Goal: Information Seeking & Learning: Check status

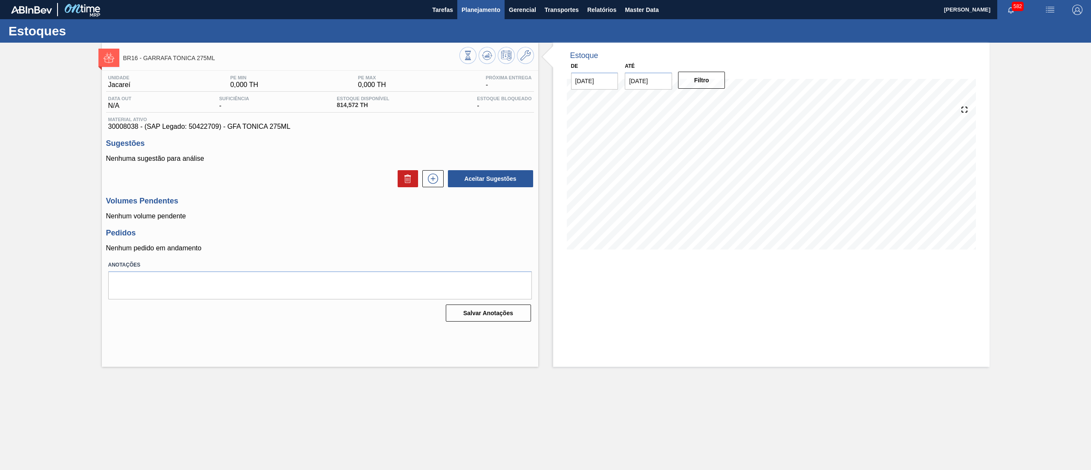
click at [494, 13] on span "Planejamento" at bounding box center [480, 10] width 39 height 10
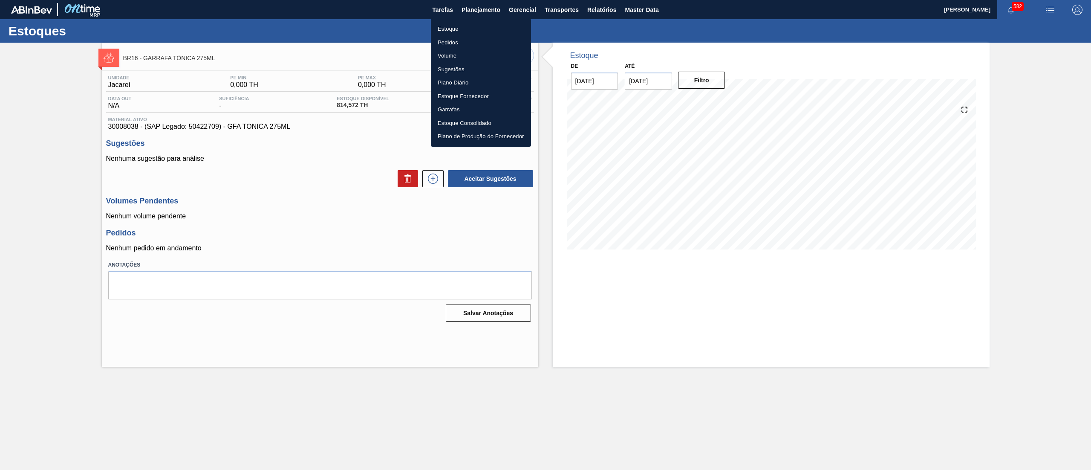
click at [472, 22] on li "Estoque" at bounding box center [481, 29] width 100 height 14
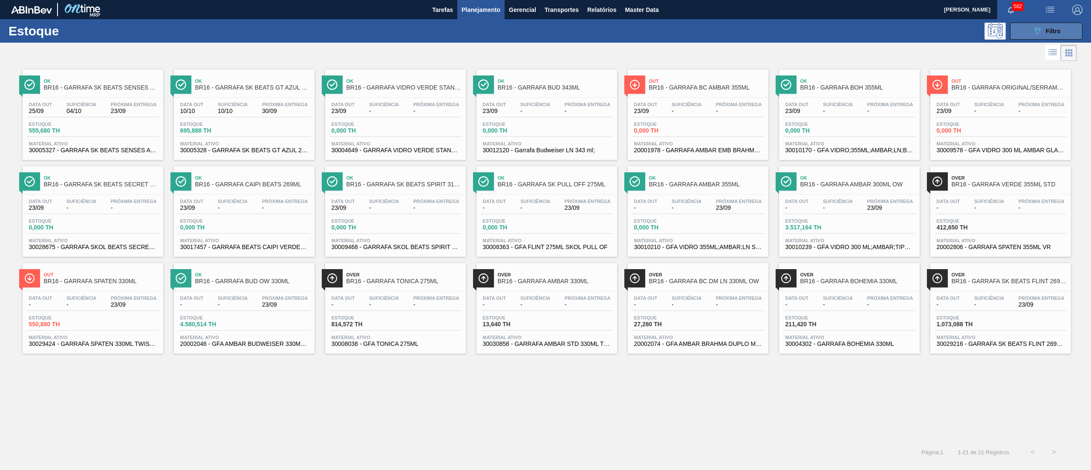
click at [1036, 29] on icon at bounding box center [1037, 31] width 6 height 7
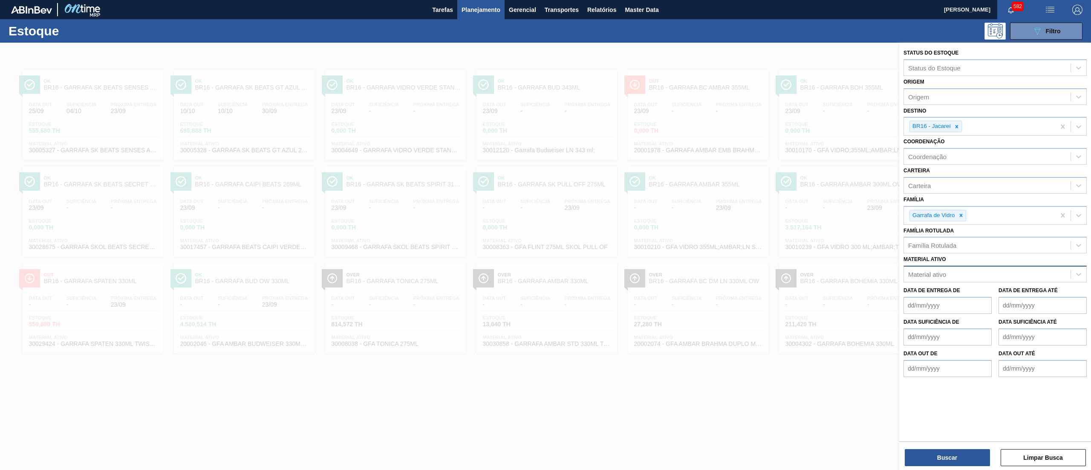
click at [996, 272] on div "Material ativo" at bounding box center [987, 274] width 167 height 12
paste ativo "ROT PLAST 2L H GCA S CL NIV25"
type ativo "ROT PLAST 2L H GCA S CL NIV25"
click at [993, 292] on div "30034314 - ROT PLAST 2L H GCA S CL NIV25" at bounding box center [994, 295] width 183 height 16
click at [963, 216] on icon at bounding box center [961, 215] width 6 height 6
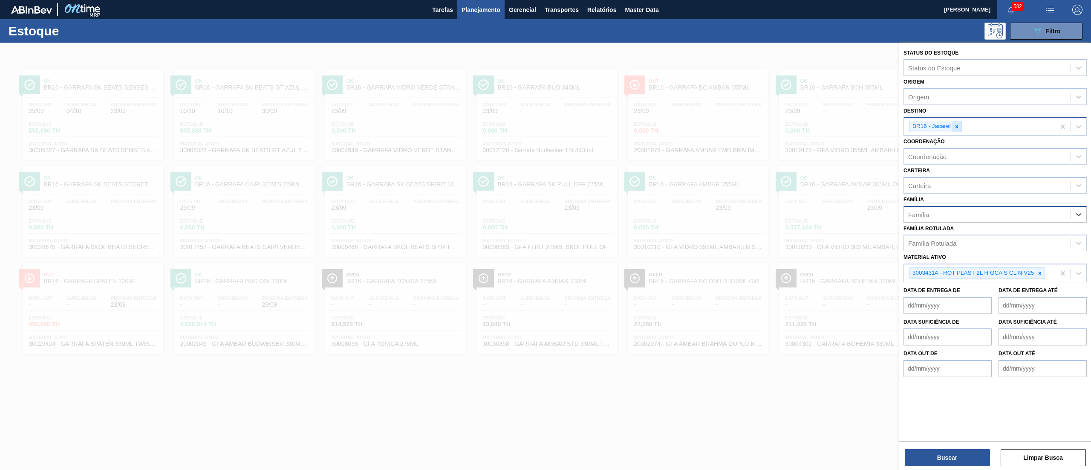
click at [954, 130] on div at bounding box center [956, 126] width 9 height 11
click at [930, 453] on button "Buscar" at bounding box center [947, 457] width 85 height 17
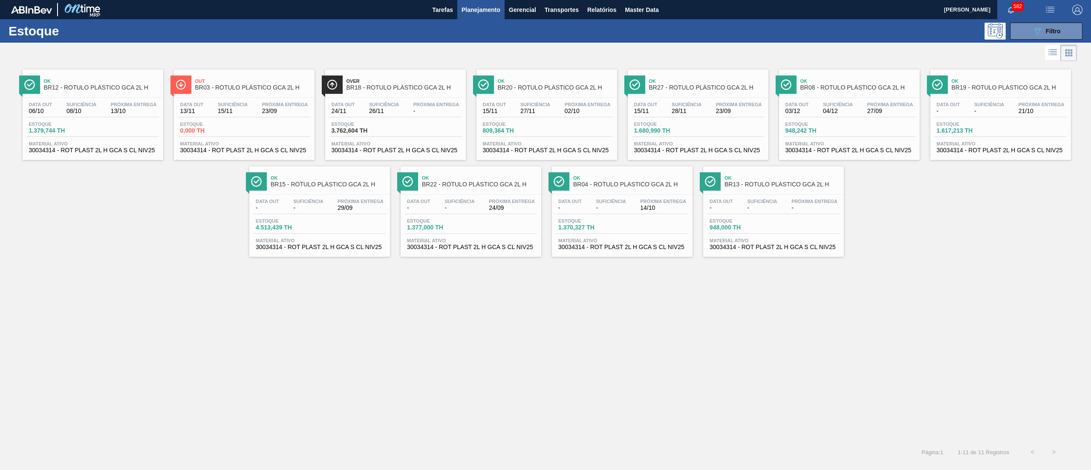
click at [322, 182] on span "BR15 - RÓTULO PLÁSTICO GCA 2L H" at bounding box center [328, 184] width 115 height 6
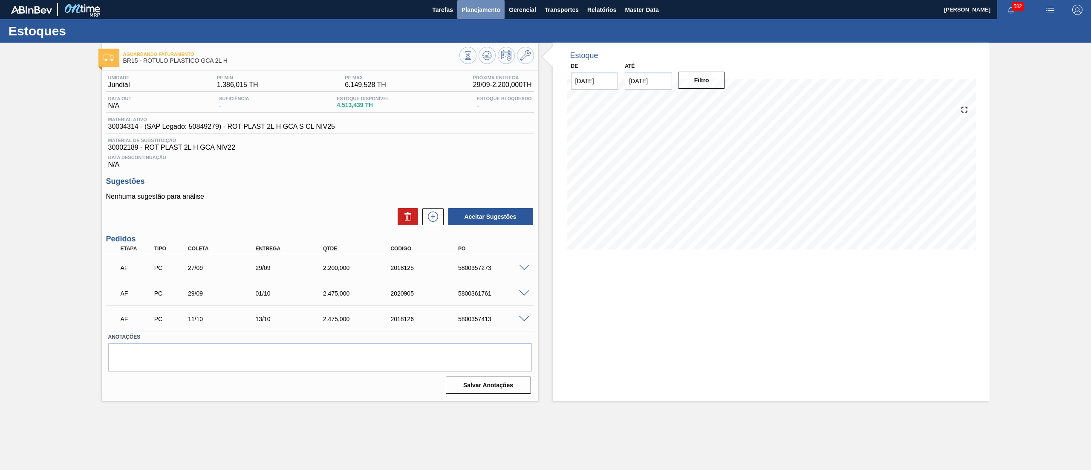
click at [476, 13] on span "Planejamento" at bounding box center [480, 10] width 39 height 10
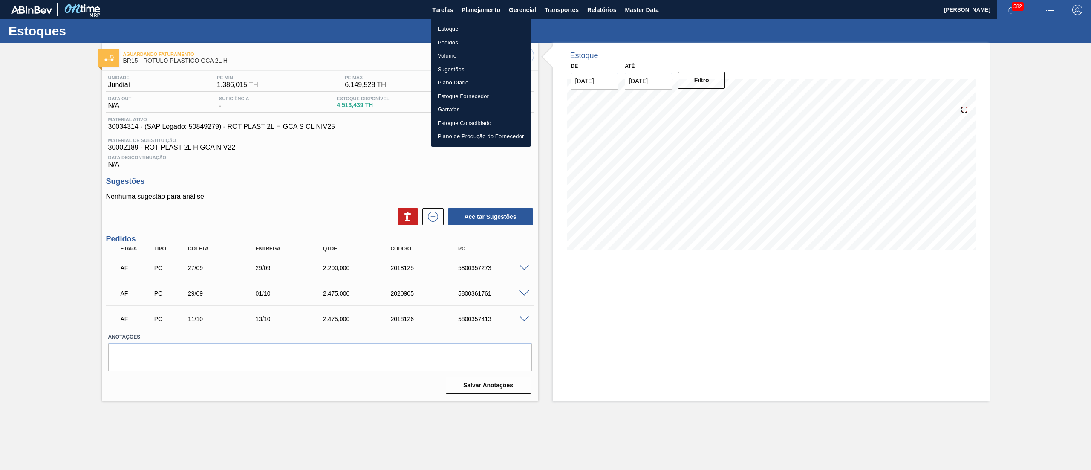
click at [469, 20] on ul "Estoque Pedidos Volume Sugestões Plano Diário Estoque Fornecedor Garrafas Estoq…" at bounding box center [481, 83] width 100 height 128
click at [470, 28] on li "Estoque" at bounding box center [481, 29] width 100 height 14
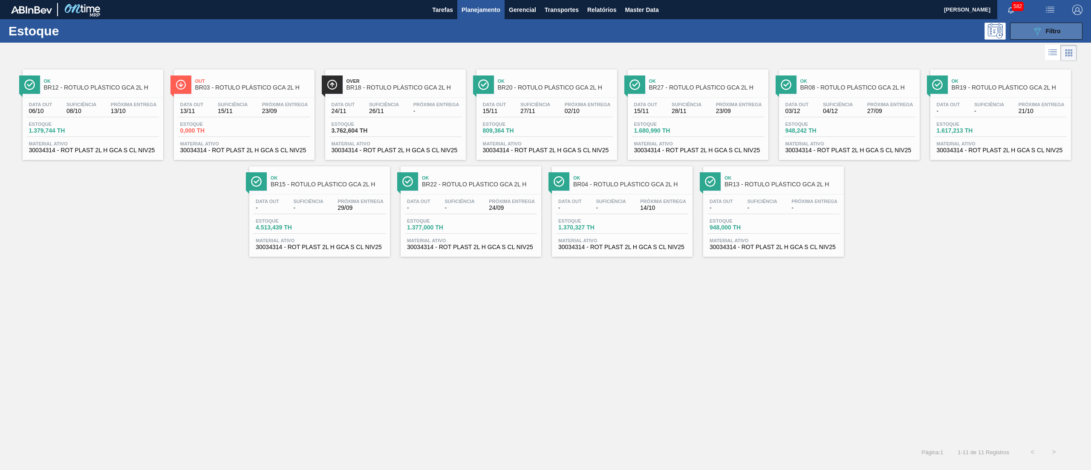
click at [1035, 32] on icon "089F7B8B-B2A5-4AFE-B5C0-19BA573D28AC" at bounding box center [1037, 31] width 10 height 10
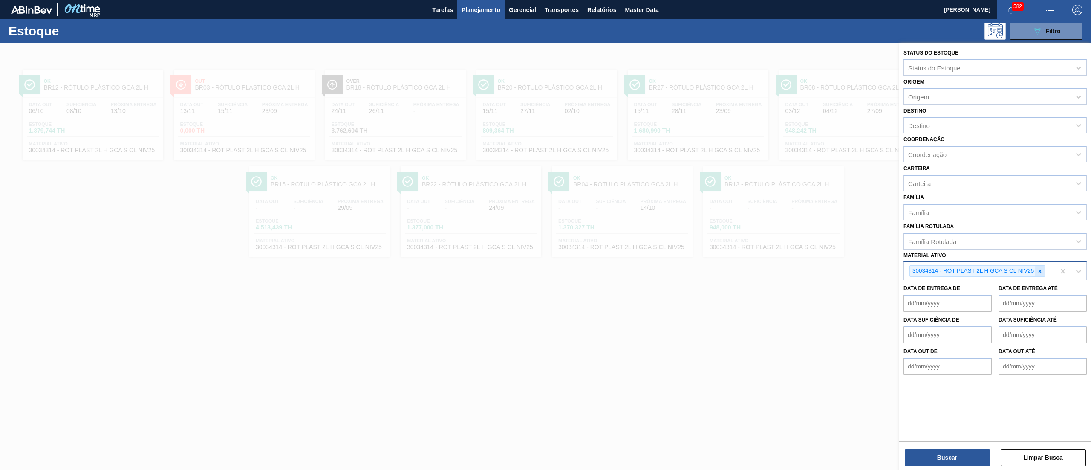
click at [1037, 268] on icon at bounding box center [1040, 271] width 6 height 6
paste ativo "30034672"
type ativo "30034672"
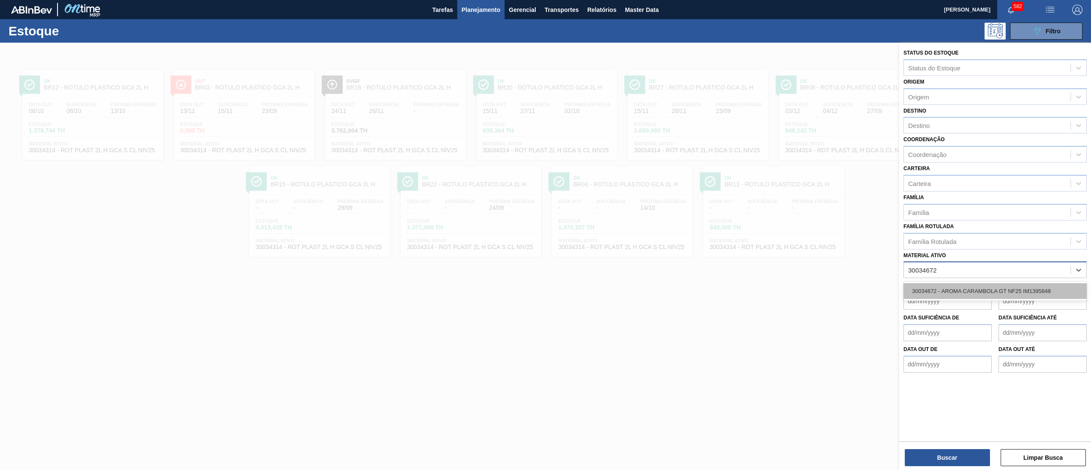
click at [1017, 289] on div "30034672 - AROMA CARAMBOLA GT NF25 IM1395848" at bounding box center [994, 291] width 183 height 16
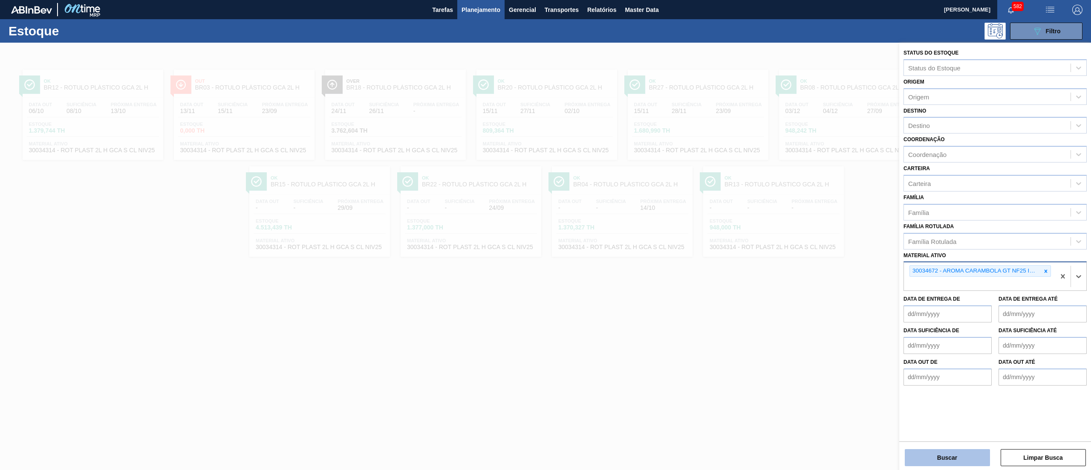
click at [955, 452] on button "Buscar" at bounding box center [947, 457] width 85 height 17
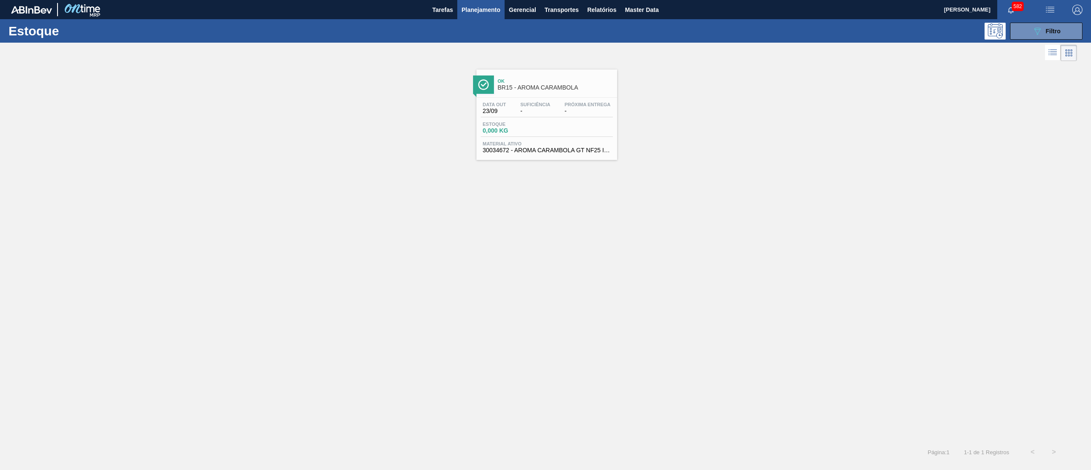
click at [556, 149] on span "30034672 - AROMA CARAMBOLA GT NF25 IM1395848" at bounding box center [547, 150] width 128 height 6
